Goal: Obtain resource: Download file/media

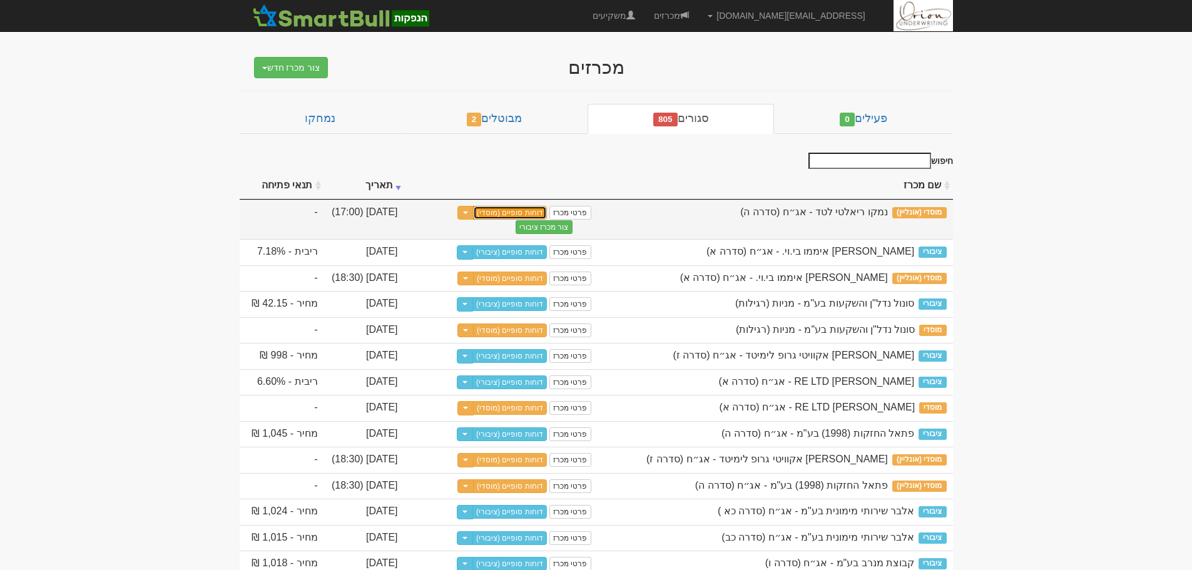
click at [502, 209] on link "דוחות סופיים (מוסדי)" at bounding box center [510, 213] width 74 height 14
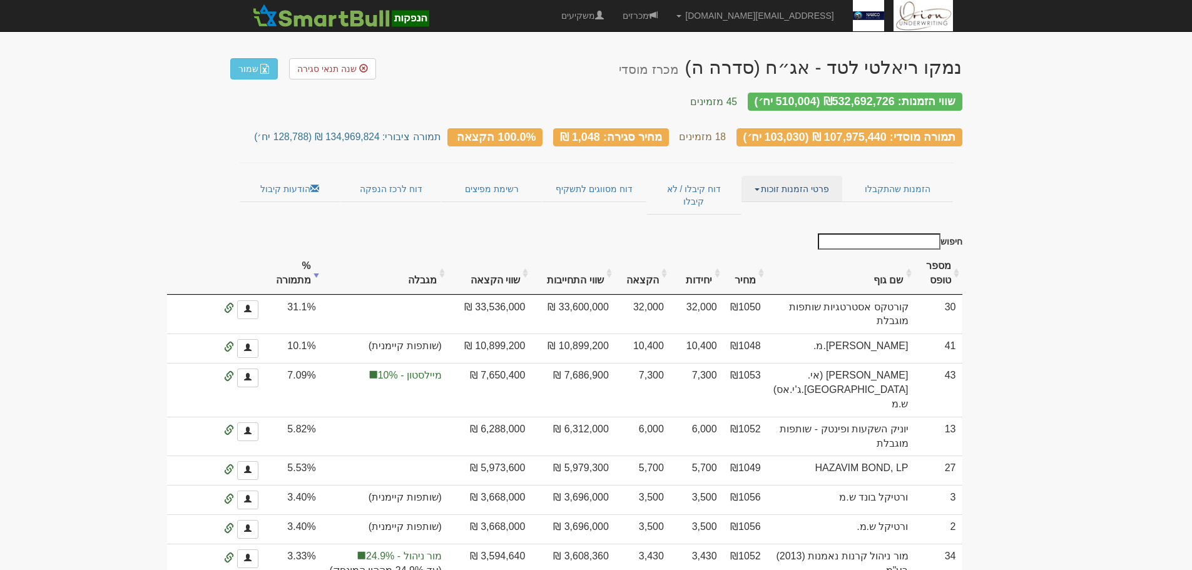
click at [763, 176] on link "פרטי הזמנות זוכות" at bounding box center [792, 189] width 101 height 26
click at [769, 205] on link "אנשי קשר וחשבונות" at bounding box center [792, 213] width 99 height 16
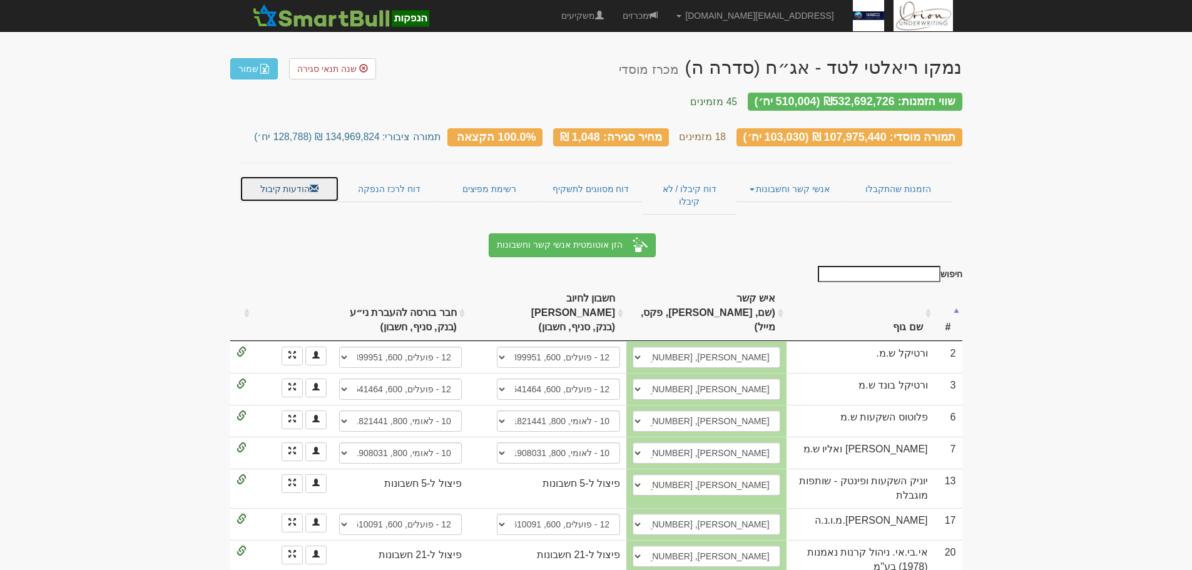
click at [295, 176] on link "הודעות קיבול" at bounding box center [290, 189] width 100 height 26
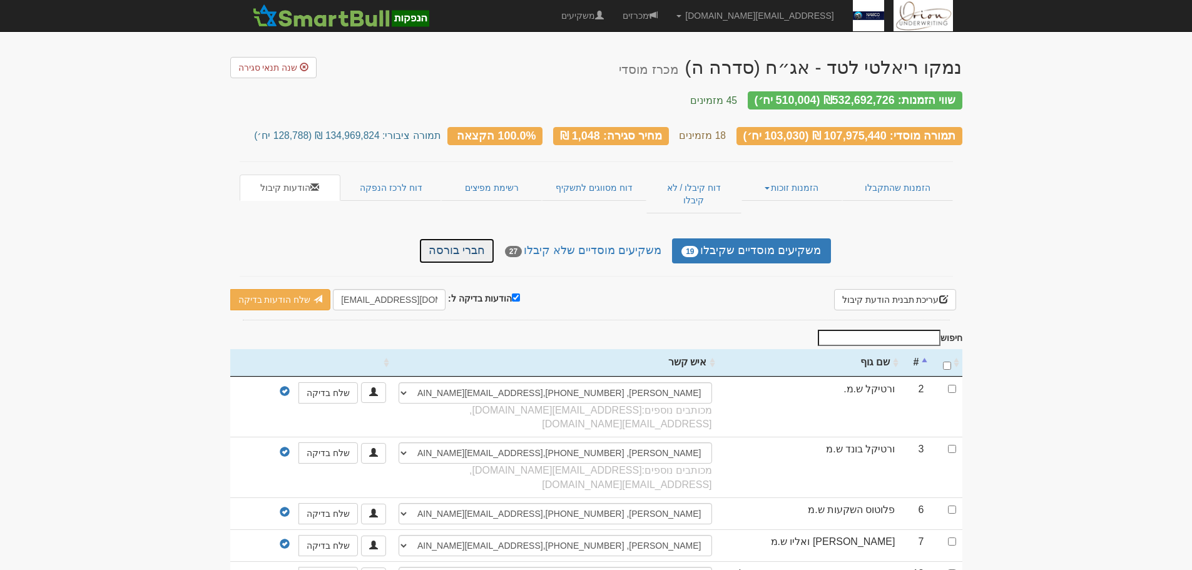
click at [466, 238] on link "חברי בורסה" at bounding box center [456, 250] width 75 height 25
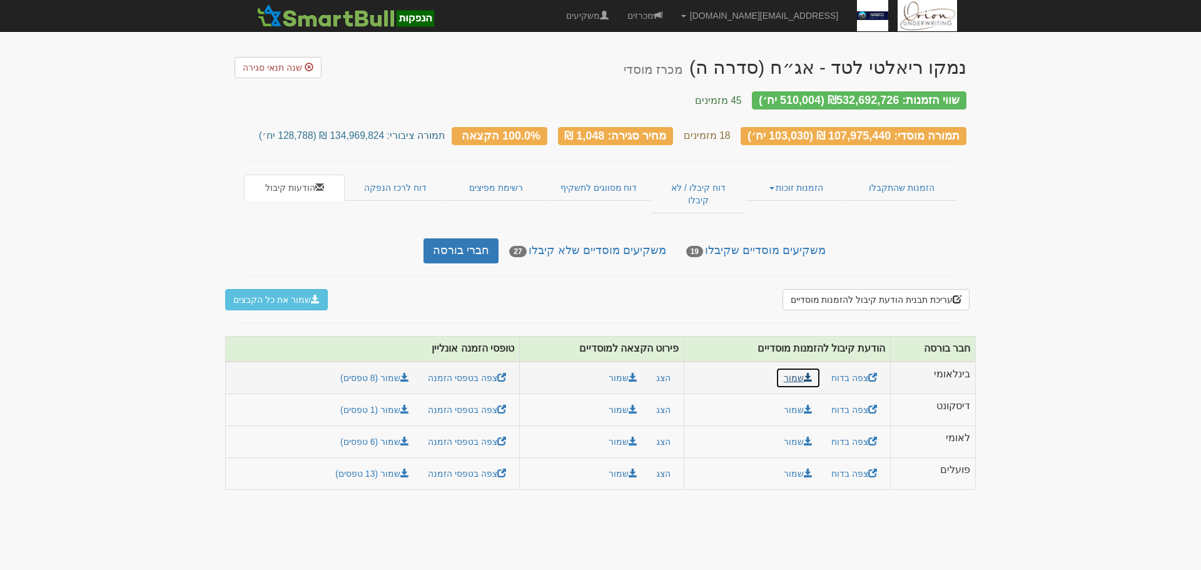
click at [787, 367] on link "שמור" at bounding box center [798, 377] width 45 height 21
click at [617, 367] on button "שמור" at bounding box center [623, 377] width 45 height 21
click at [366, 367] on link "שמור (8 טפסים)" at bounding box center [374, 377] width 85 height 21
click at [1106, 250] on body "[EMAIL_ADDRESS][DOMAIN_NAME] הגדרות חשבונות הנפקה תבניות הודעות קיבול" at bounding box center [600, 285] width 1201 height 570
click at [812, 463] on link "שמור" at bounding box center [798, 473] width 45 height 21
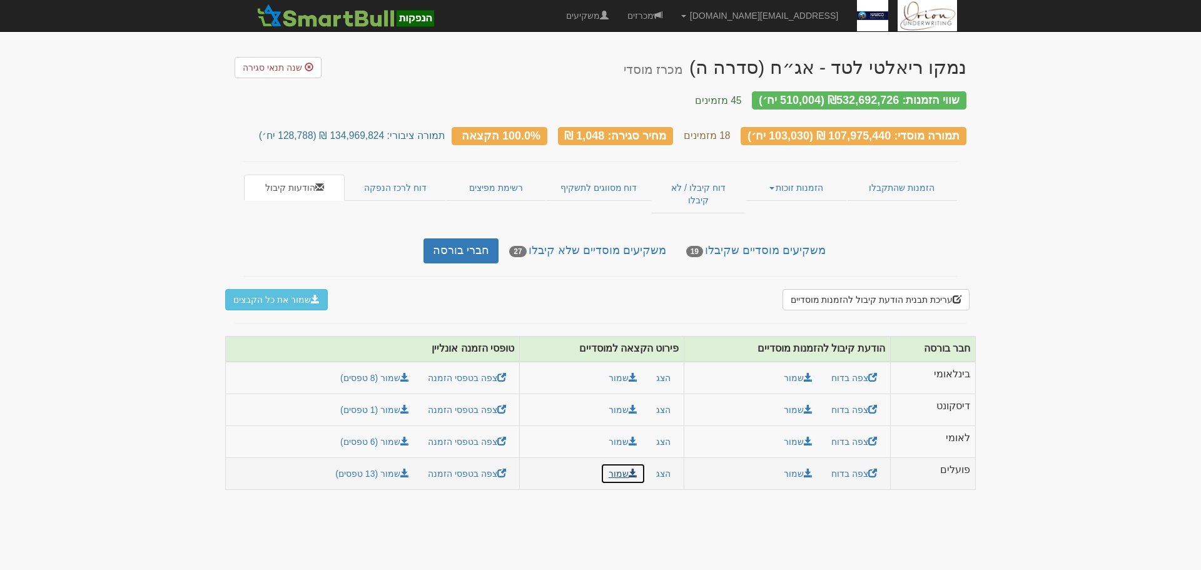
click at [618, 463] on button "שמור" at bounding box center [623, 473] width 45 height 21
click at [369, 463] on link "שמור (13 טפסים)" at bounding box center [372, 473] width 90 height 21
